Goal: Transaction & Acquisition: Purchase product/service

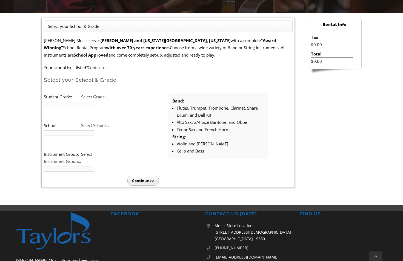
scroll to position [135, 0]
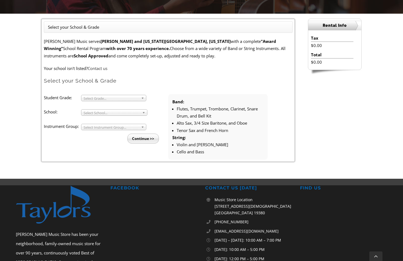
click at [103, 99] on span "Select Grade..." at bounding box center [110, 98] width 55 height 7
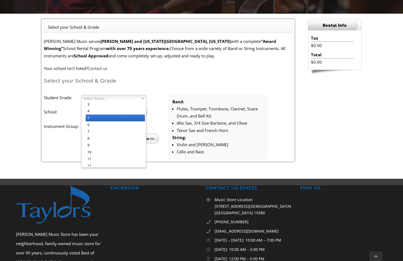
click at [99, 116] on li "5" at bounding box center [115, 118] width 59 height 7
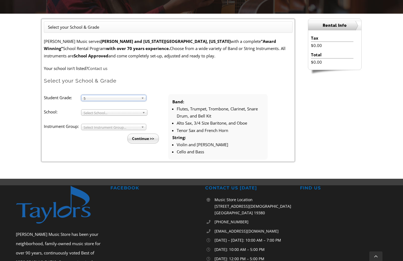
click at [102, 114] on span "Select School..." at bounding box center [111, 113] width 56 height 7
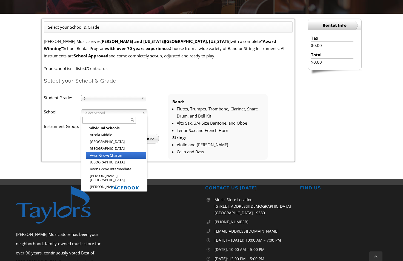
click at [103, 156] on li "Avon Grove Charter" at bounding box center [116, 155] width 60 height 7
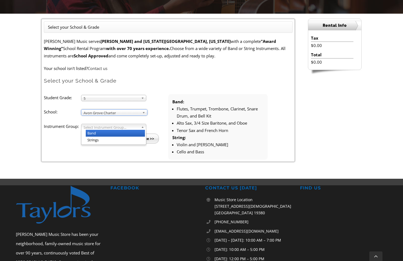
click at [103, 128] on span "Select Instrument Group..." at bounding box center [110, 127] width 55 height 7
click at [102, 139] on li "Strings" at bounding box center [115, 140] width 59 height 7
click at [137, 138] on input "Continue >>" at bounding box center [142, 139] width 31 height 10
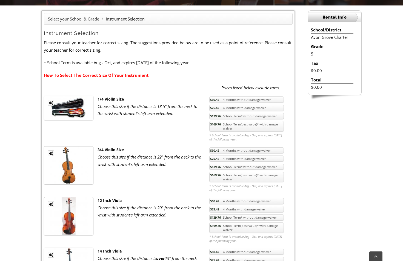
scroll to position [181, 0]
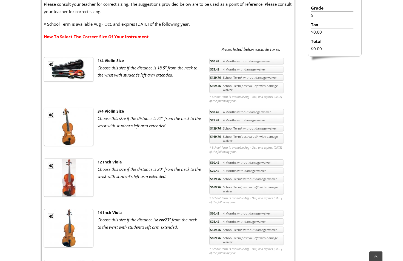
click at [253, 121] on link "$75.42 4 Months with damage waiver" at bounding box center [246, 120] width 74 height 6
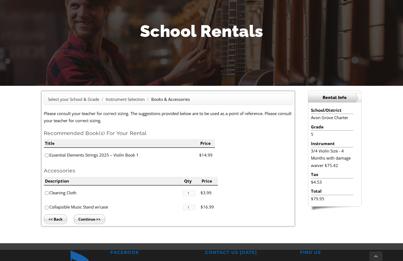
scroll to position [99, 0]
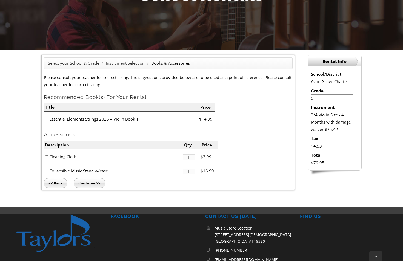
click at [45, 119] on input"] "checkbox" at bounding box center [47, 120] width 4 height 4
checkbox input"] "true"
click at [46, 172] on input"] "checkbox" at bounding box center [47, 172] width 4 height 4
checkbox input"] "true"
click at [87, 186] on input "Continue >>" at bounding box center [89, 183] width 31 height 10
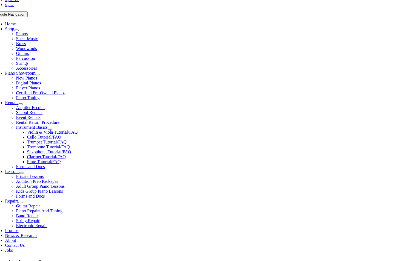
type input "1"
type input "Brinley"
type input "Ganime"
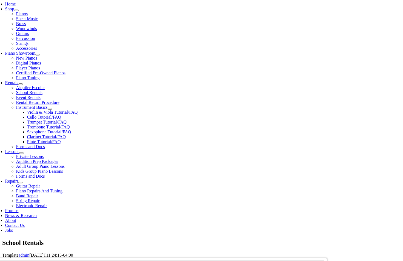
scroll to position [122, 0]
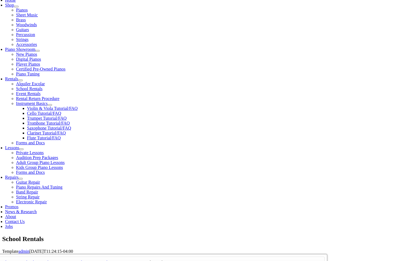
type input "27592212"
type input "07/10/1986"
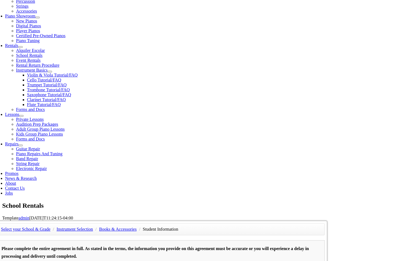
scroll to position [156, 0]
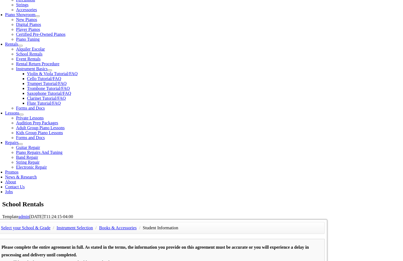
type input "4847440696"
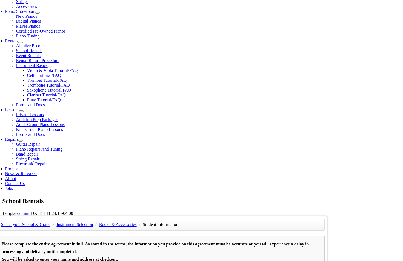
scroll to position [173, 0]
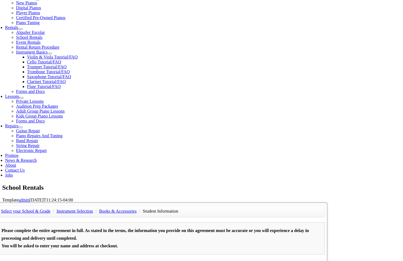
type input "P"
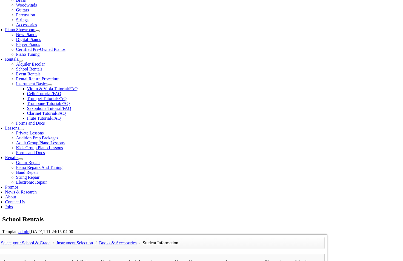
scroll to position [142, 0]
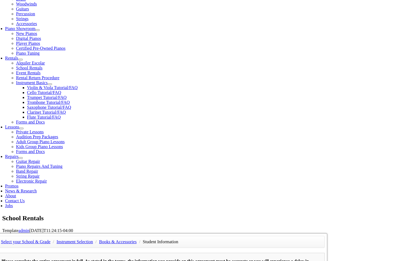
type input "Pediatric Care"
type input "Jennifer Ganime"
type input "4847440696"
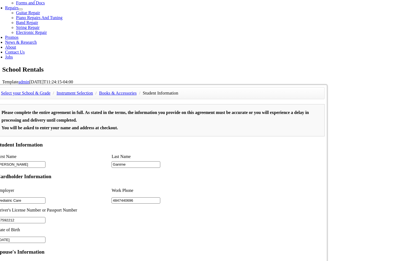
scroll to position [184, 0]
type input "2"
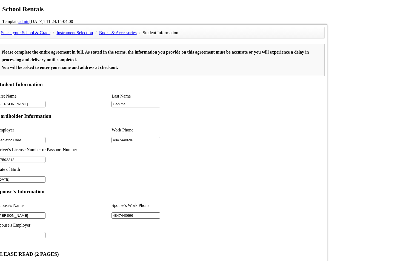
scroll to position [364, 0]
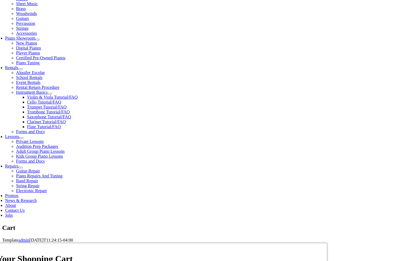
scroll to position [145, 0]
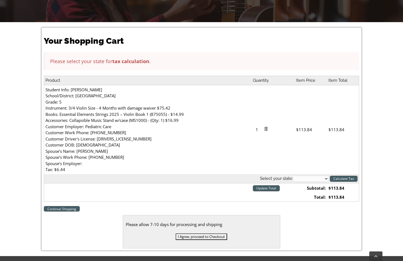
scroll to position [129, 0]
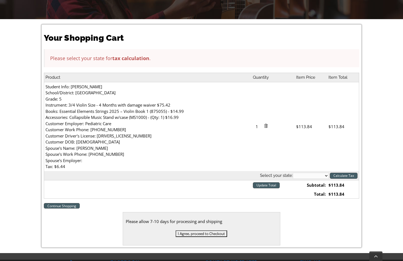
click at [305, 177] on select "Alabama Alaska Arizona Arkansas California Colorado Connecticut Delaware D. C. …" at bounding box center [311, 176] width 36 height 6
select select "PA"
click at [293, 173] on select "Alabama Alaska Arizona Arkansas California Colorado Connecticut Delaware D. C. …" at bounding box center [311, 176] width 36 height 6
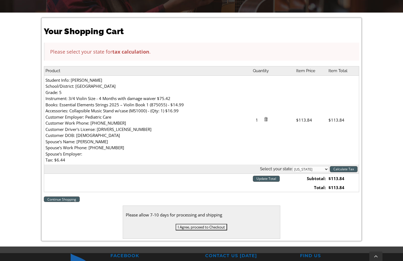
scroll to position [136, 0]
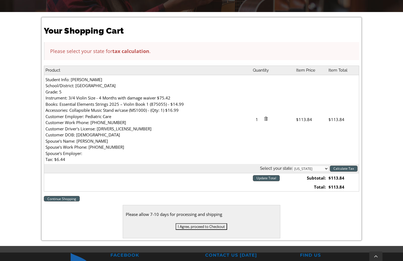
click at [218, 227] on input "I Agree, proceed to Checkout" at bounding box center [200, 227] width 51 height 7
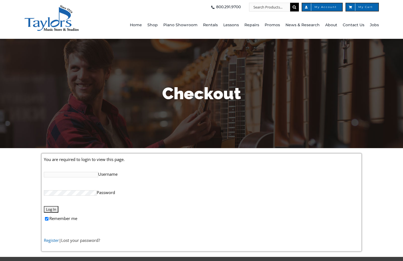
click at [51, 240] on link "Register" at bounding box center [51, 240] width 15 height 5
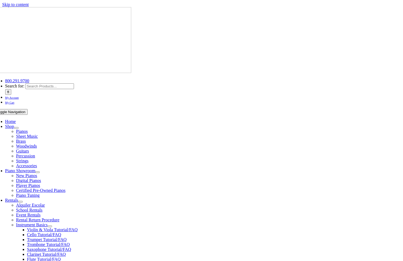
select select "PA"
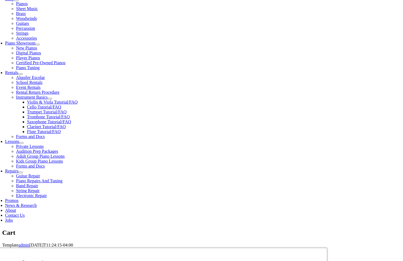
scroll to position [134, 0]
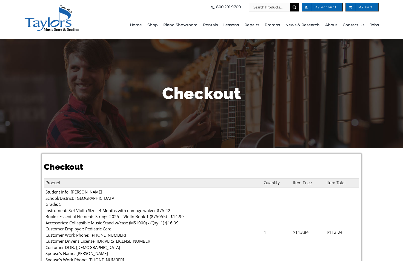
select select
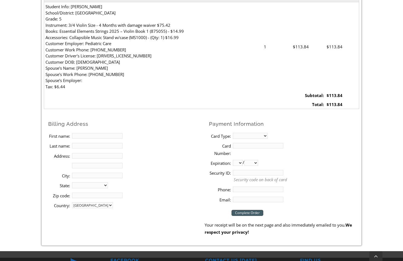
scroll to position [195, 0]
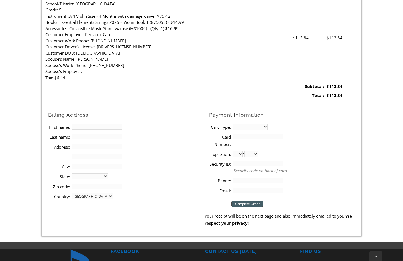
click at [106, 125] on input "First name:" at bounding box center [97, 126] width 50 height 5
type input "[PERSON_NAME]"
type input "Ganime"
type input "[STREET_ADDRESS]"
type input "[GEOGRAPHIC_DATA]"
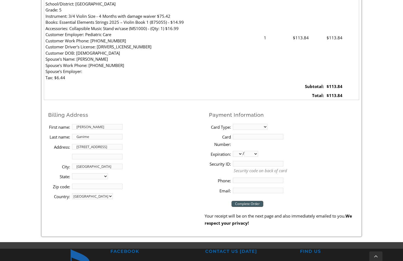
select select "PA"
type input "19320"
type input "4847440696"
type input "[EMAIL_ADDRESS][DOMAIN_NAME]"
click at [244, 127] on select "MasterCard Visa American Express Discover" at bounding box center [250, 127] width 35 height 6
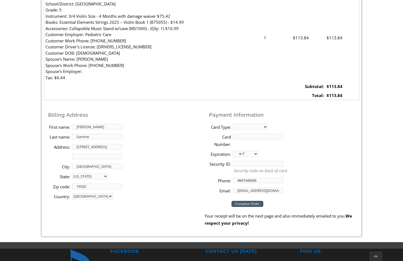
select select "visa"
click at [233, 124] on select "MasterCard Visa American Express Discover" at bounding box center [250, 127] width 35 height 6
click at [246, 137] on input "Card Number:" at bounding box center [258, 136] width 50 height 5
type input "[CREDIT_CARD_NUMBER]"
select select "05"
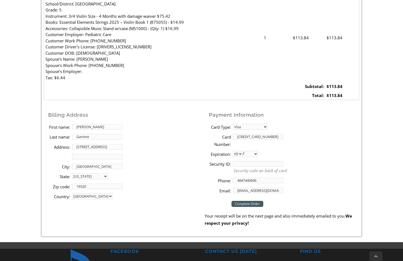
select select "2027"
click at [259, 163] on input "Security ID:" at bounding box center [258, 163] width 50 height 5
type input "670"
click at [191, 182] on li "Zip code: 19320" at bounding box center [126, 187] width 156 height 10
click at [243, 206] on input "Complete Order" at bounding box center [247, 204] width 32 height 6
